Goal: Information Seeking & Learning: Learn about a topic

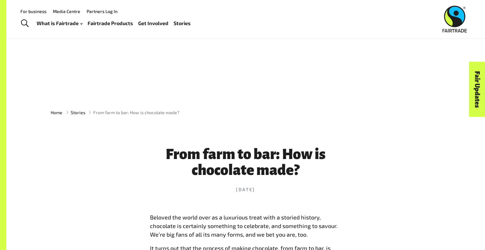
scroll to position [64, 0]
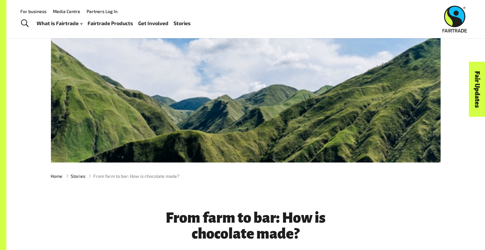
click at [117, 22] on link "Fairtrade Products" at bounding box center [111, 23] width 46 height 9
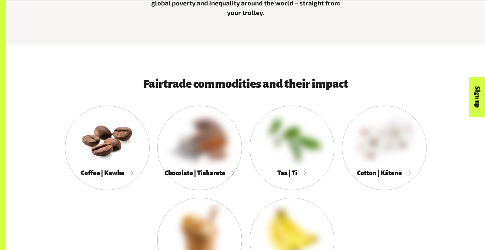
scroll to position [318, 0]
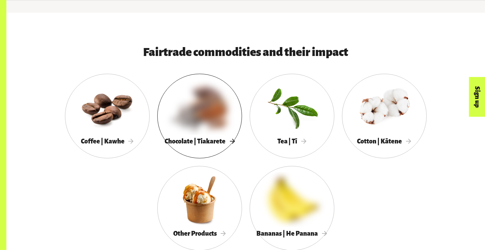
click at [220, 125] on div at bounding box center [199, 107] width 85 height 55
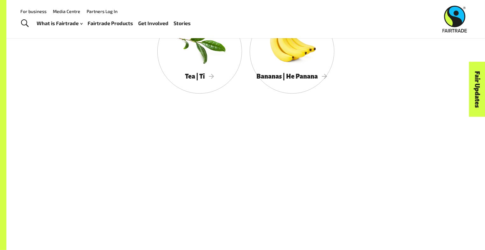
scroll to position [1337, 0]
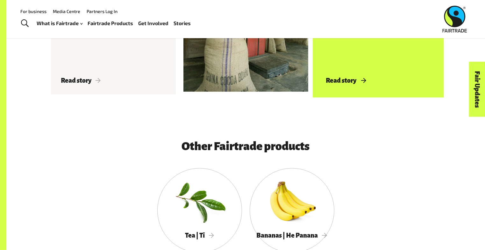
click at [338, 83] on span "Read story" at bounding box center [346, 80] width 40 height 7
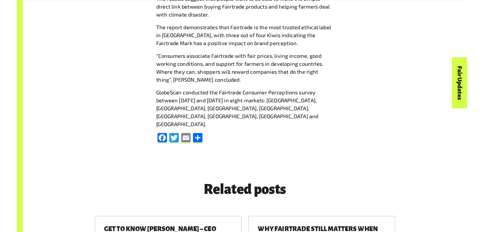
scroll to position [796, 0]
